Goal: Obtain resource: Download file/media

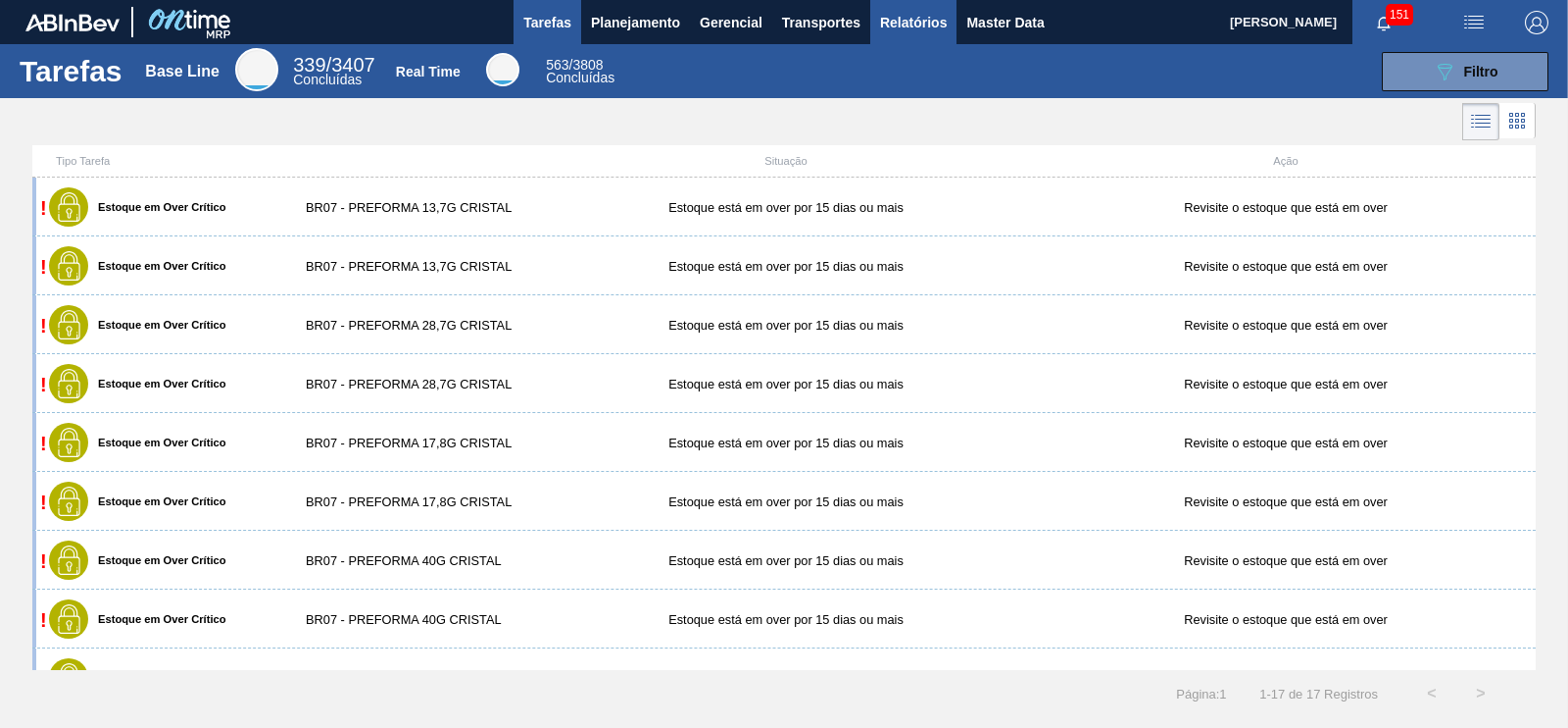
click at [902, 33] on button "Relatórios" at bounding box center [913, 22] width 86 height 44
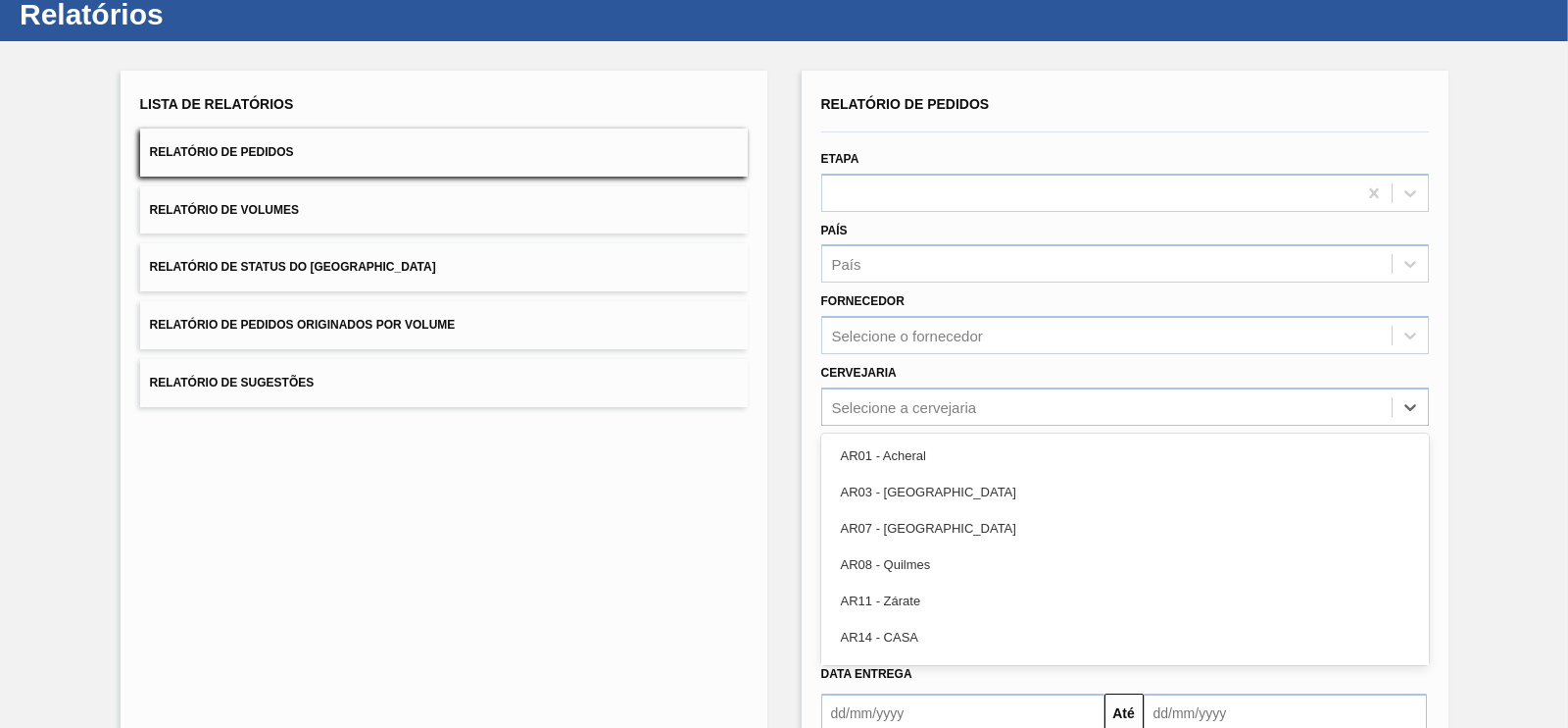
click at [903, 425] on div "option AR01 - Acheral focused, 1 of 92. 92 results available. Use Up and Down t…" at bounding box center [1125, 406] width 608 height 38
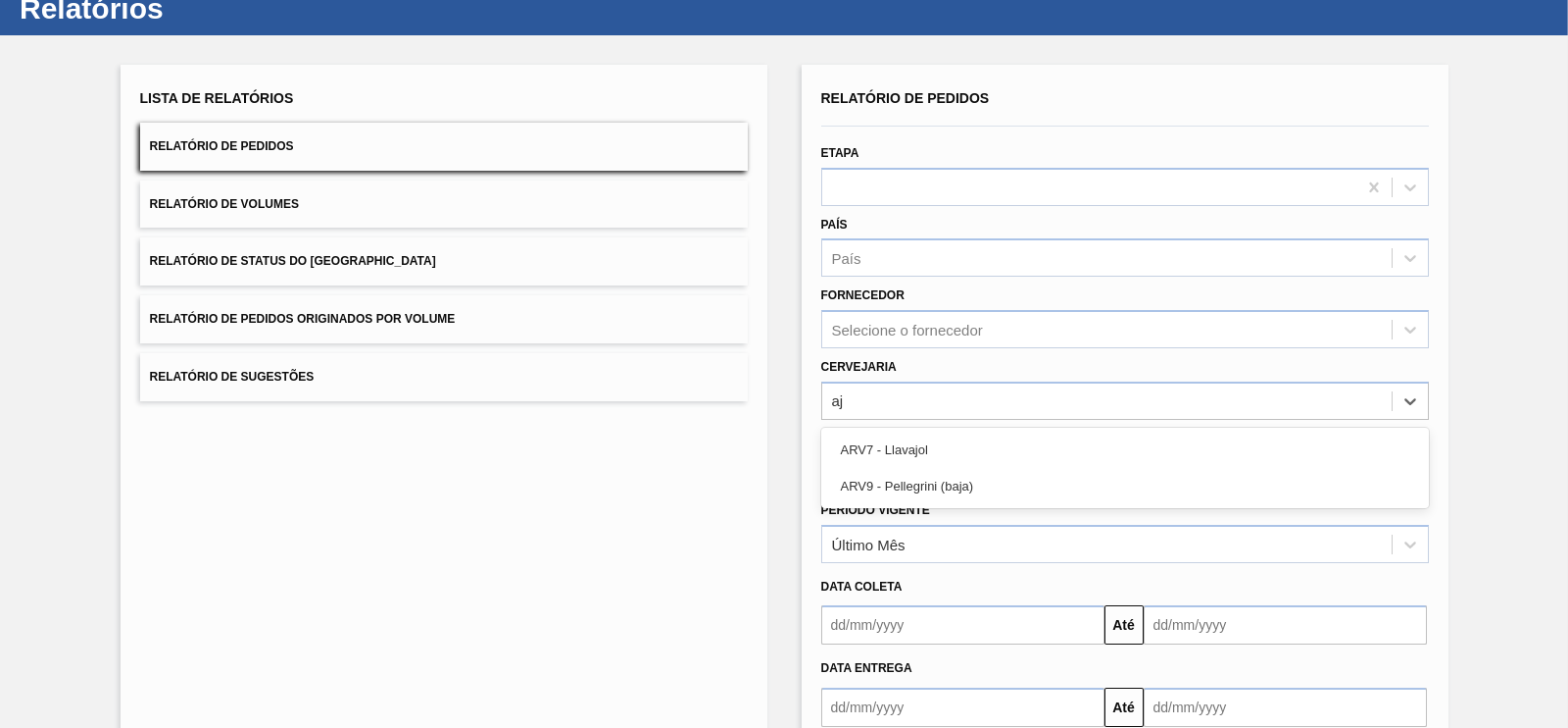
type input "a"
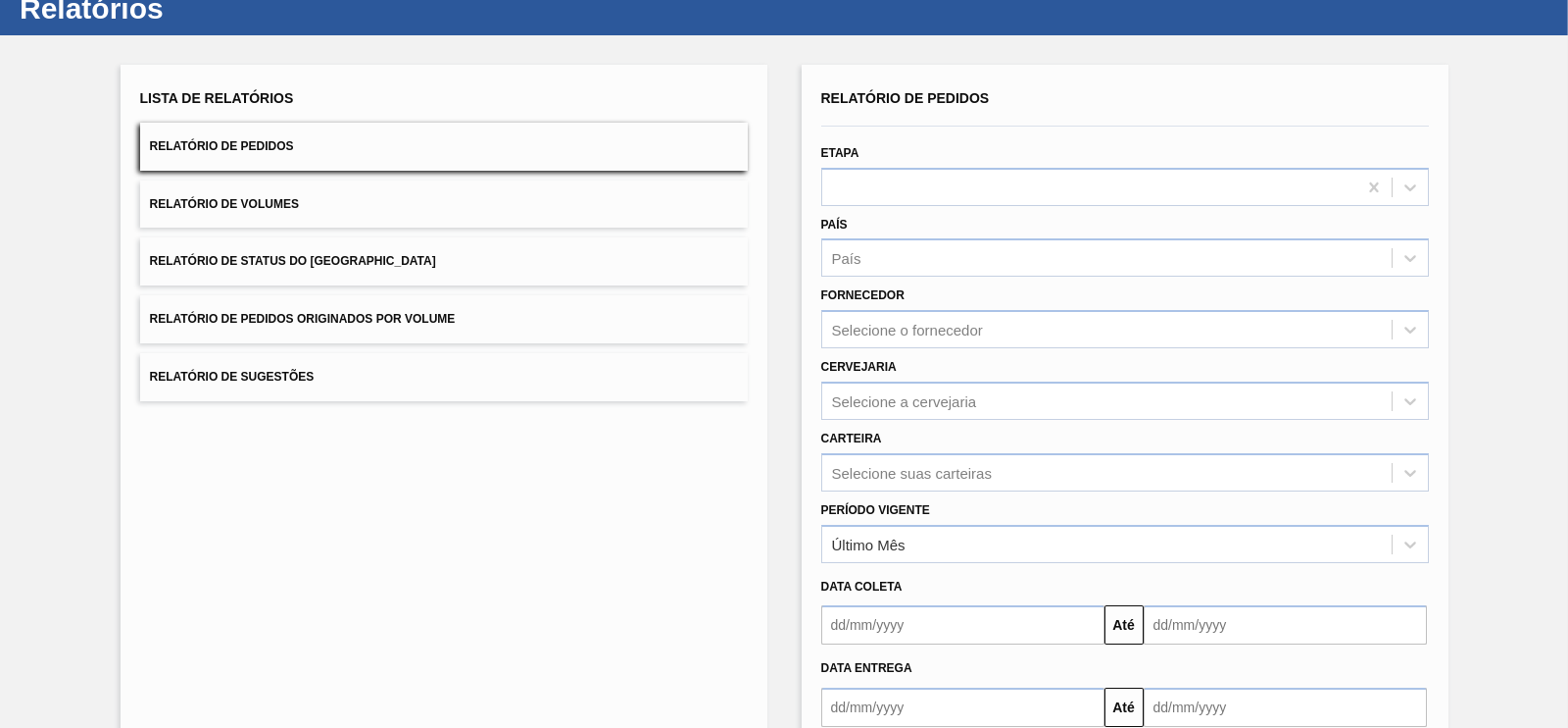
click at [1442, 331] on div "Relatório de Pedidos Etapa País País Fornecedor Selecione o fornecedor Cervejar…" at bounding box center [1125, 442] width 647 height 756
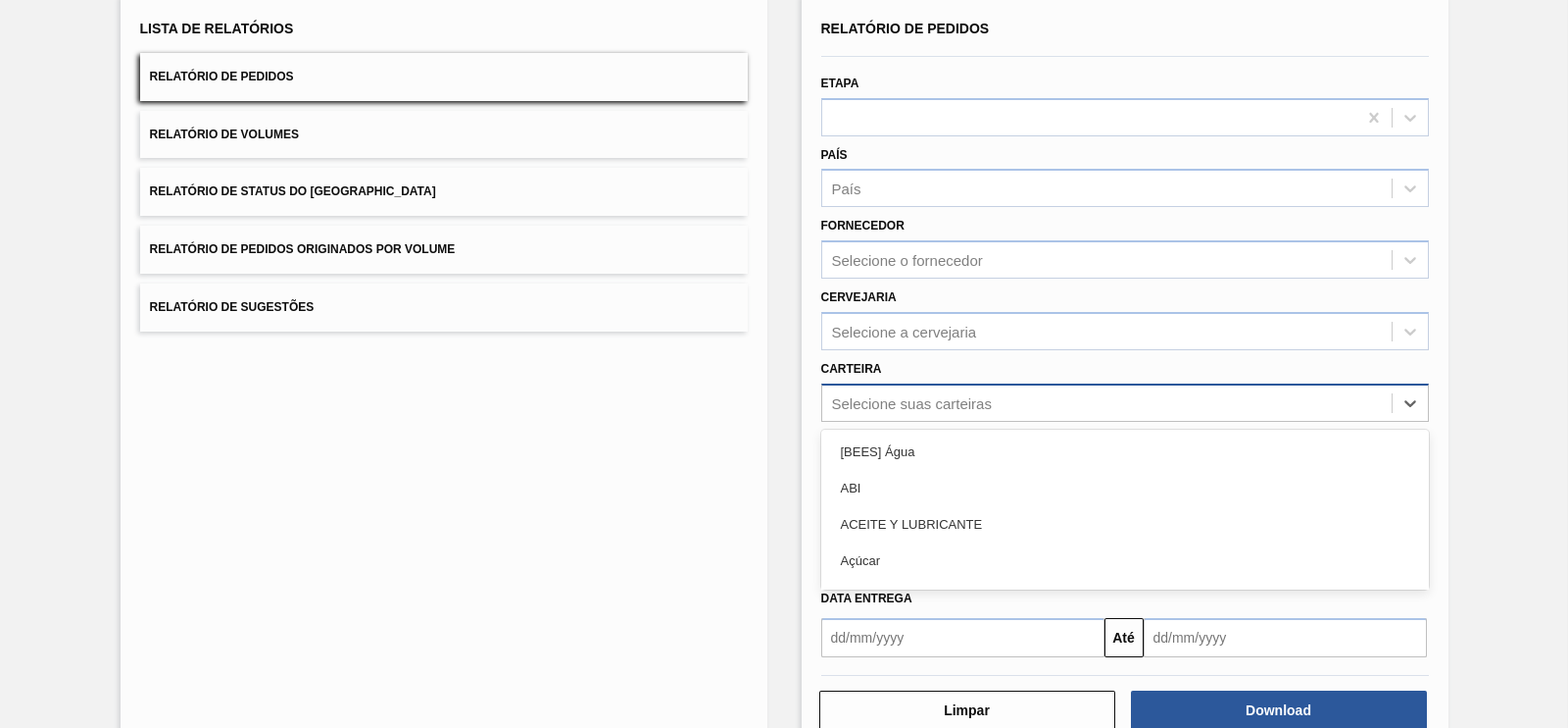
click at [950, 421] on div "option [BEES] Água focused, 1 of 101. 101 results available. Use Up and Down to…" at bounding box center [1125, 402] width 608 height 38
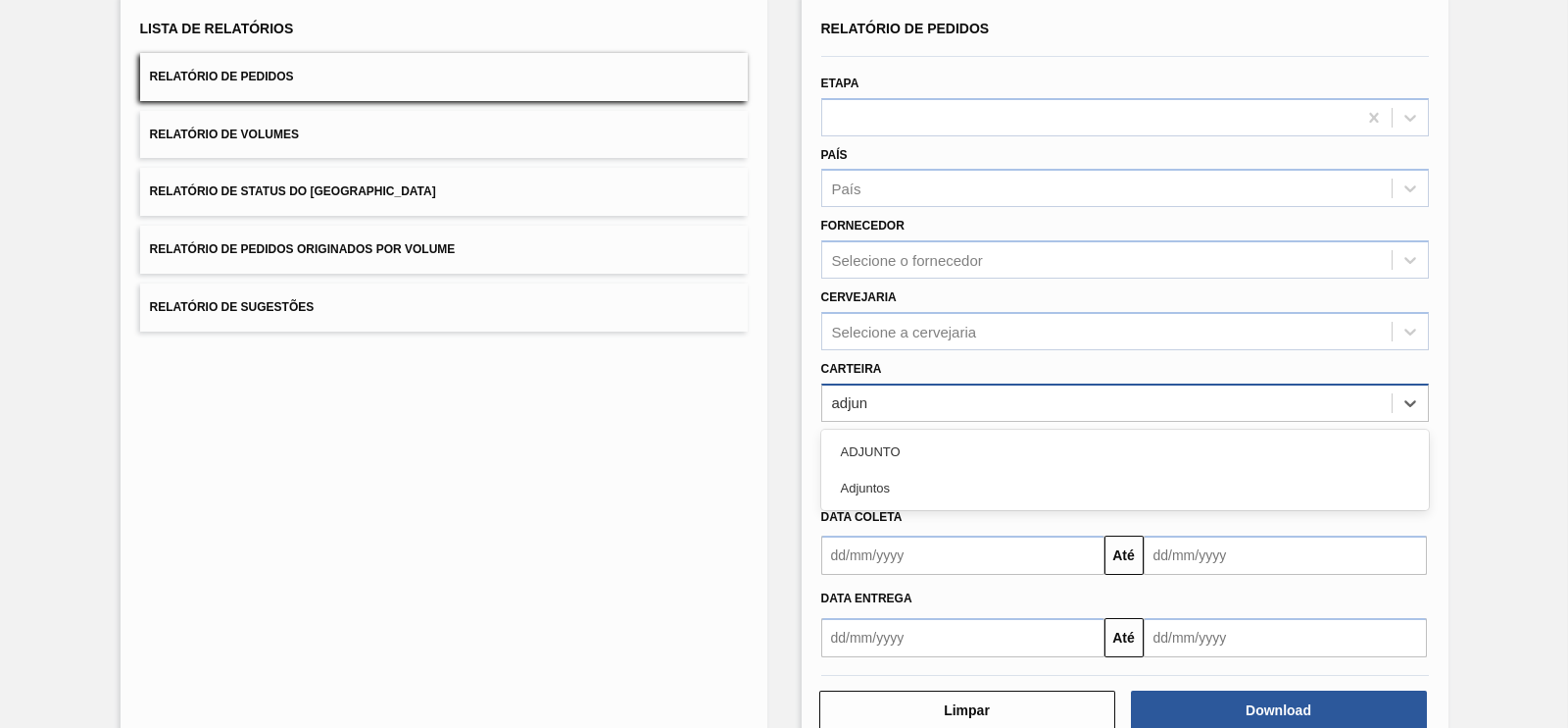
type input "adjunt"
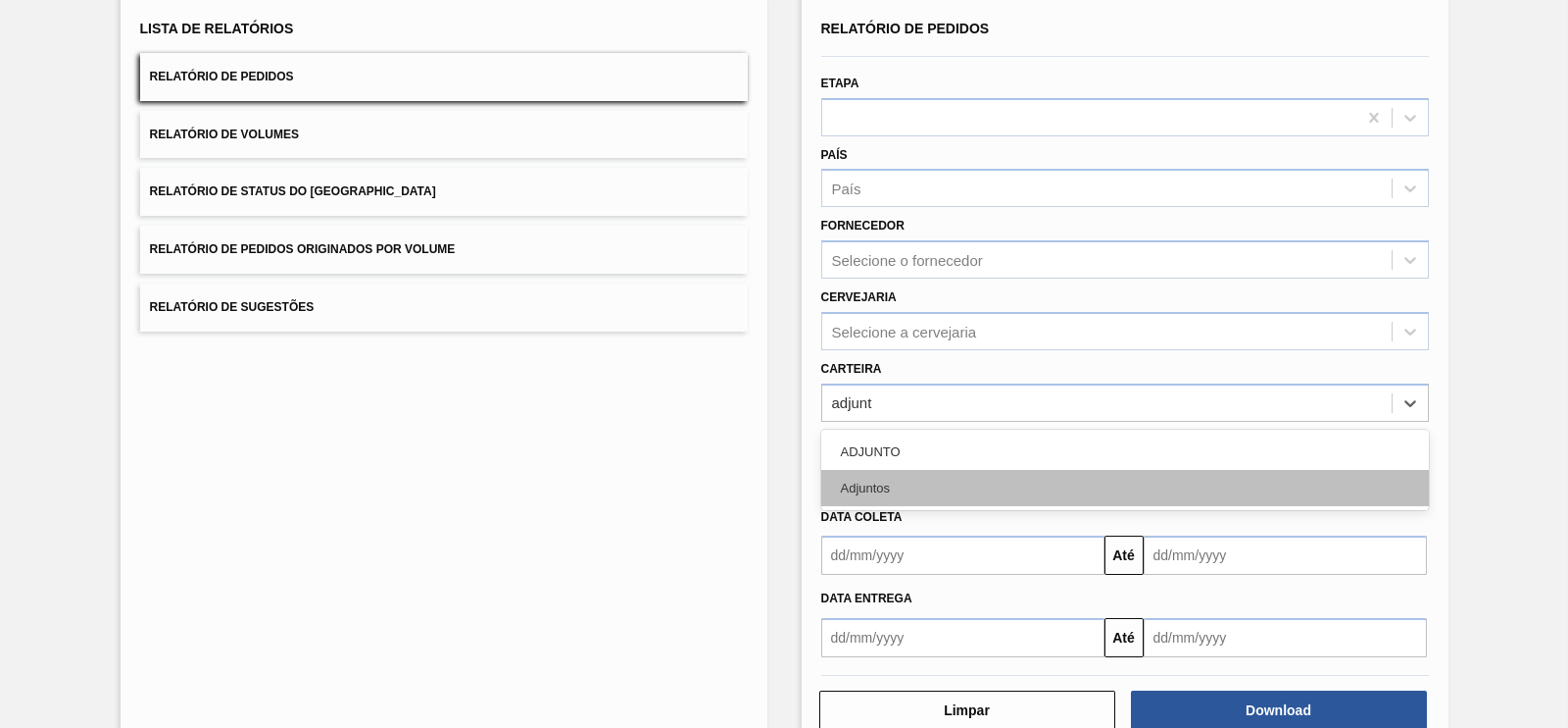
click at [887, 472] on div "Adjuntos" at bounding box center [1125, 487] width 608 height 36
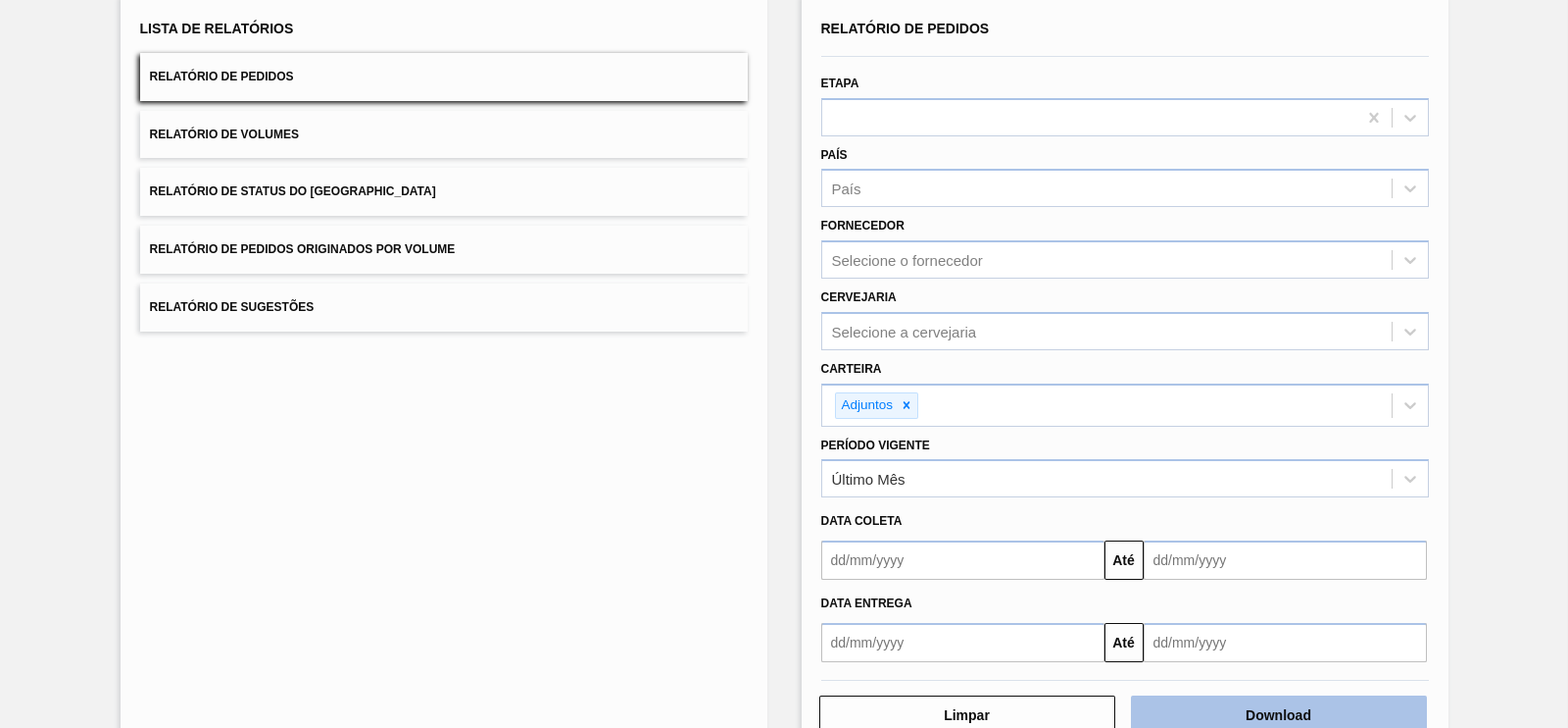
click at [1292, 713] on button "Download" at bounding box center [1279, 714] width 296 height 39
